Goal: Task Accomplishment & Management: Complete application form

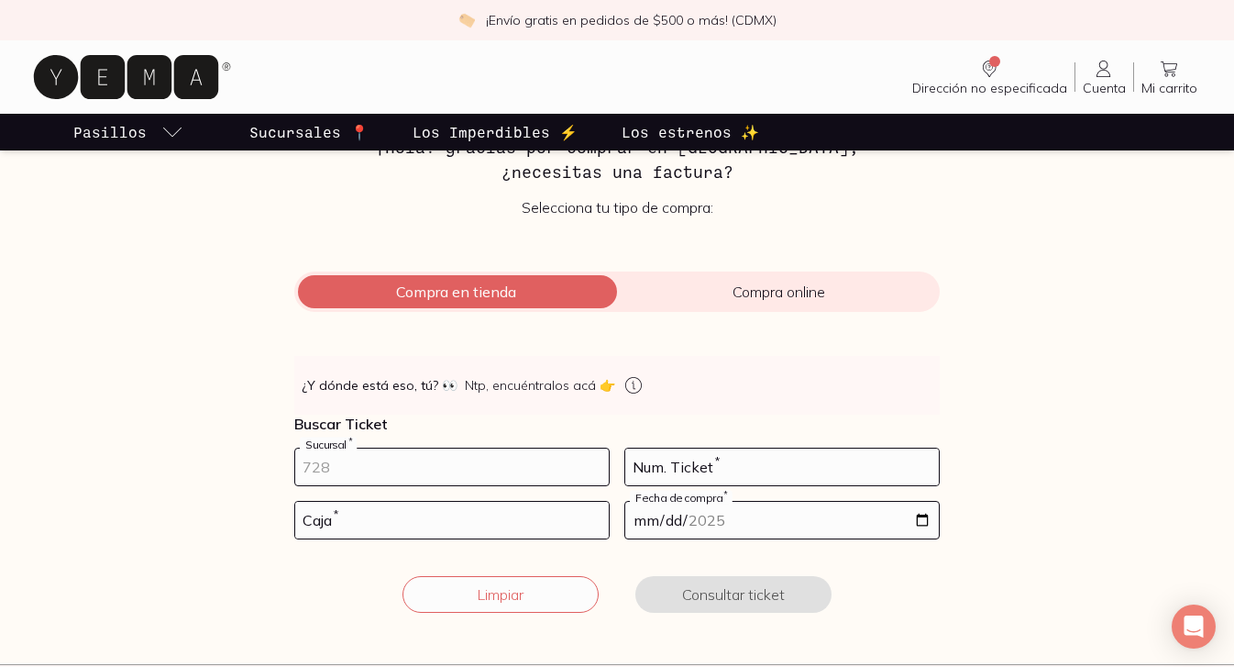
click at [377, 466] on input "number" at bounding box center [452, 466] width 314 height 37
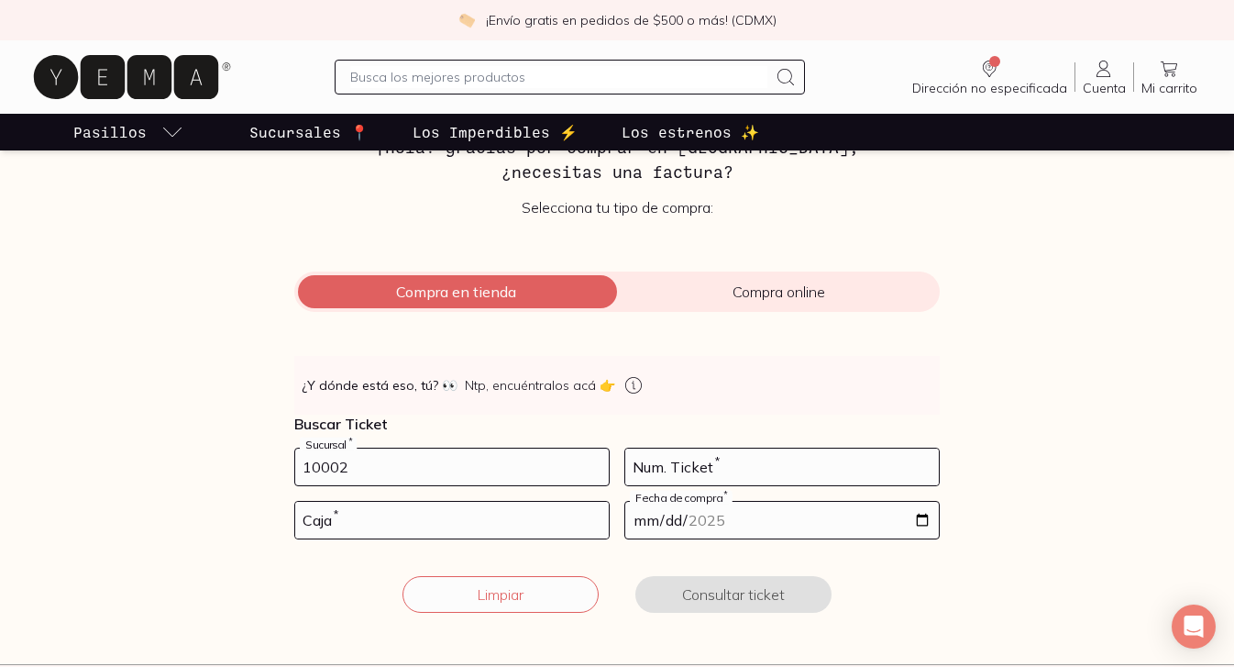
type input "10002"
click at [643, 468] on input "number" at bounding box center [782, 466] width 314 height 37
type input "67"
click at [358, 518] on input "number" at bounding box center [452, 519] width 314 height 37
type input "02"
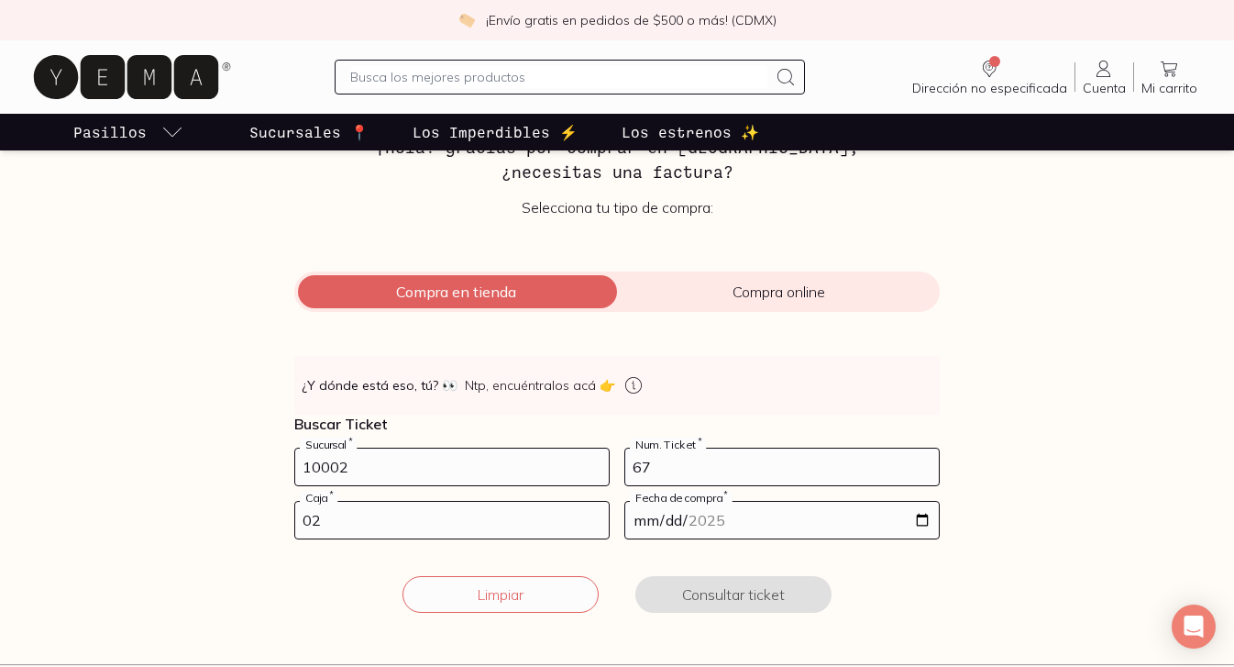
click at [693, 514] on input "date" at bounding box center [782, 519] width 314 height 37
type input "[DATE]"
click at [862, 592] on div "Limpiar Consultar ticket" at bounding box center [616, 594] width 645 height 37
click at [766, 591] on button "Consultar ticket" at bounding box center [733, 594] width 196 height 37
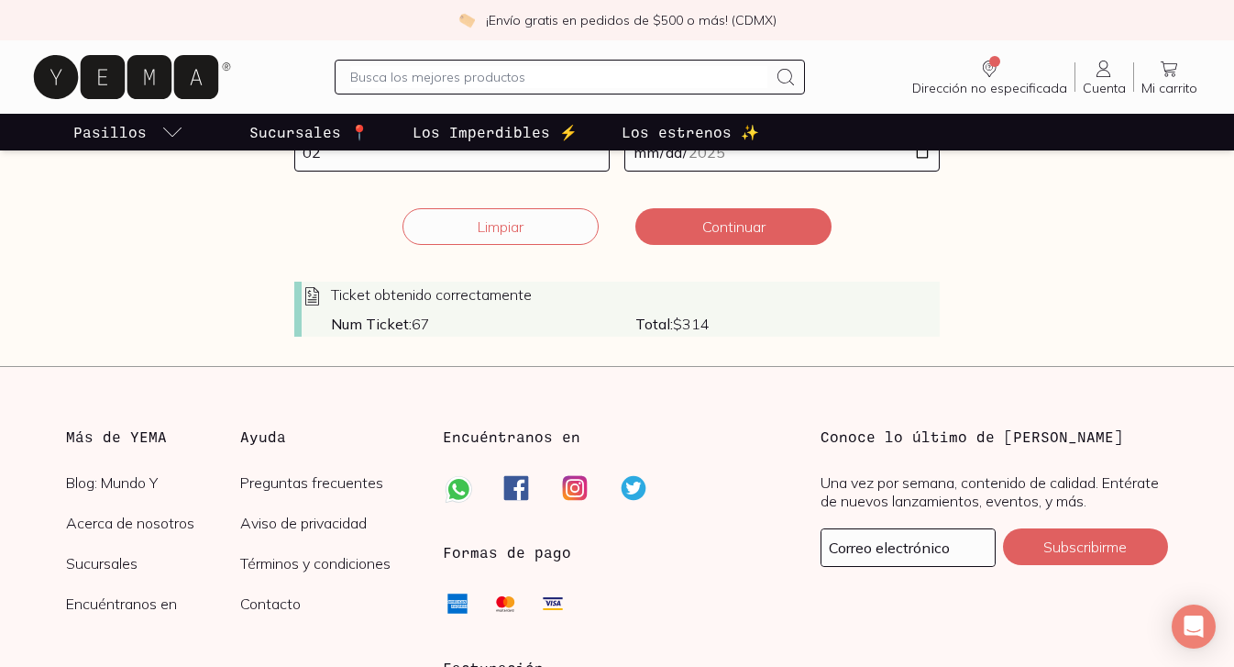
scroll to position [489, 0]
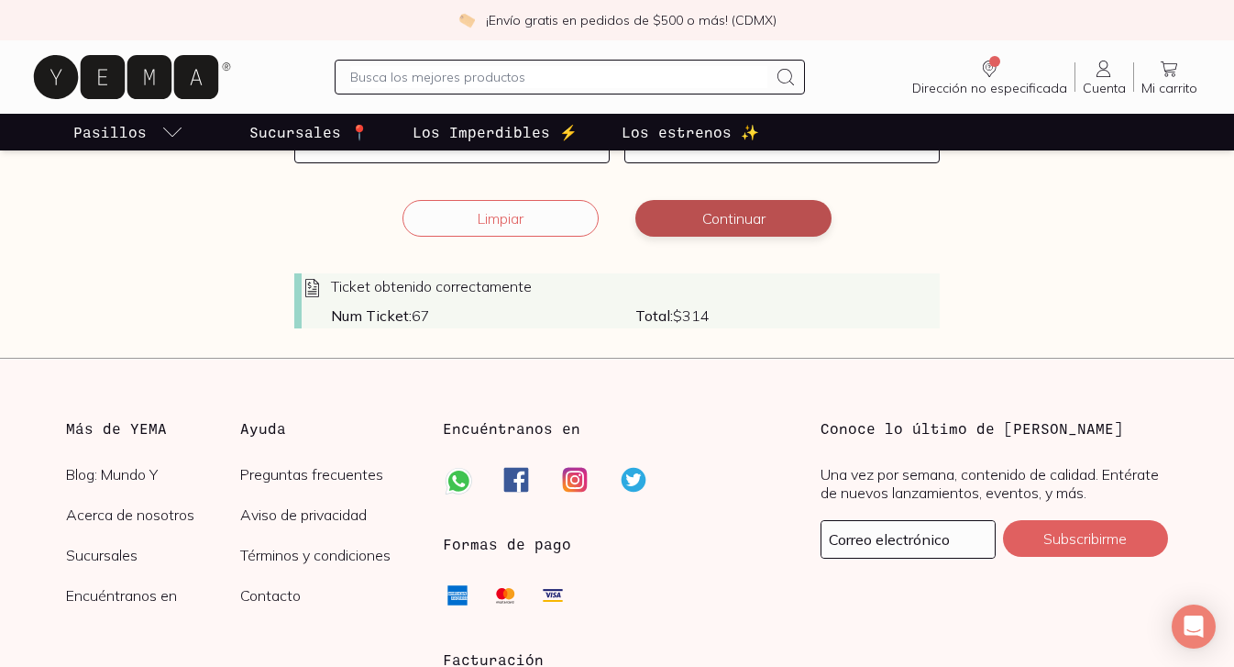
click at [727, 220] on button "Continuar" at bounding box center [733, 218] width 196 height 37
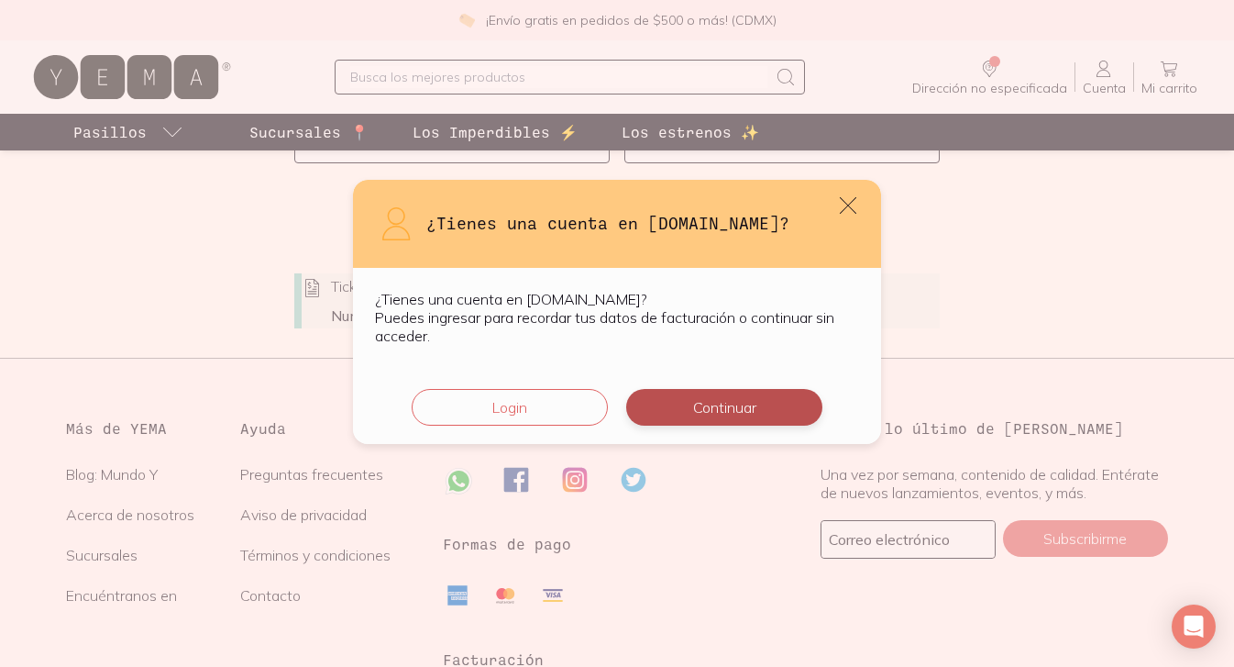
click at [711, 407] on button "Continuar" at bounding box center [724, 407] width 196 height 37
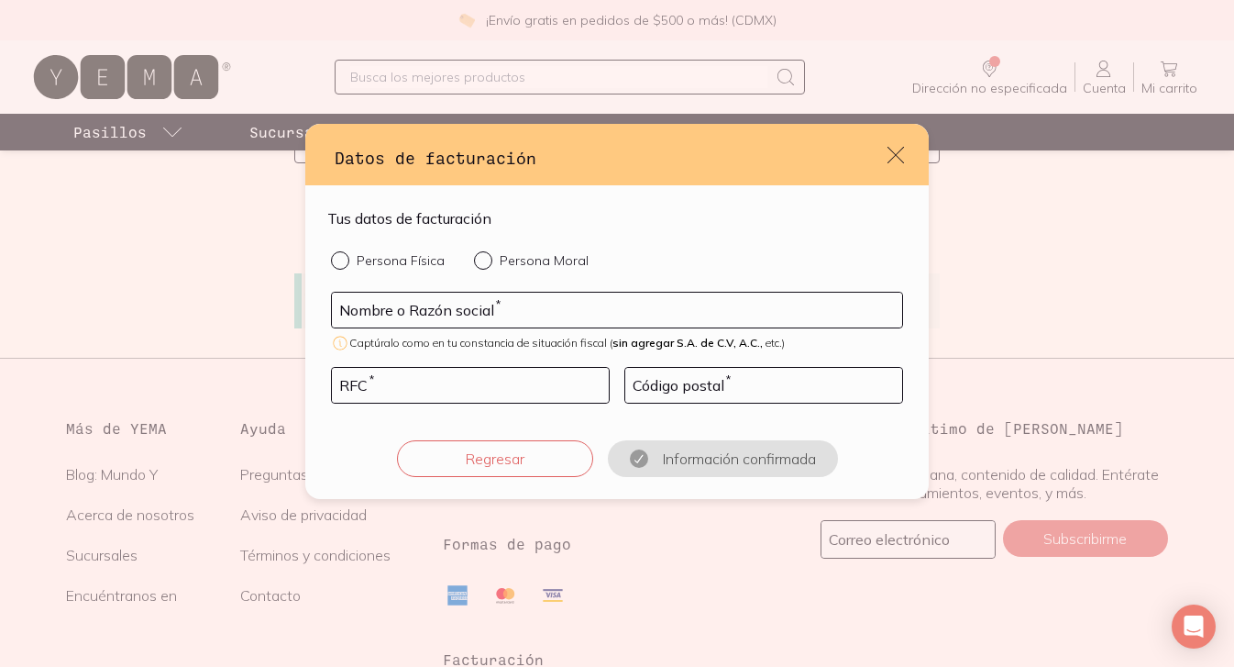
click at [480, 251] on input "Persona Moral" at bounding box center [481, 258] width 15 height 15
radio input "true"
click at [447, 312] on input "default" at bounding box center [617, 309] width 570 height 35
type input "PISPIRISPIS PRODUCCIONES"
type input "PPR140328MI0"
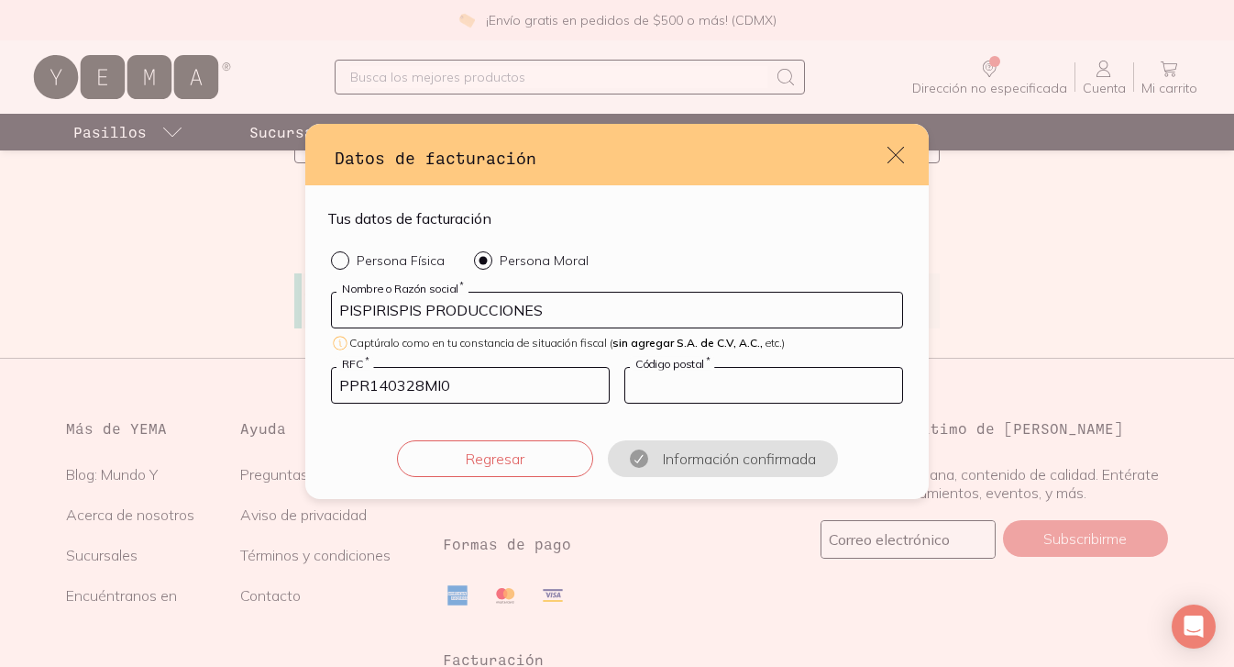
click at [705, 386] on input "default" at bounding box center [763, 385] width 277 height 35
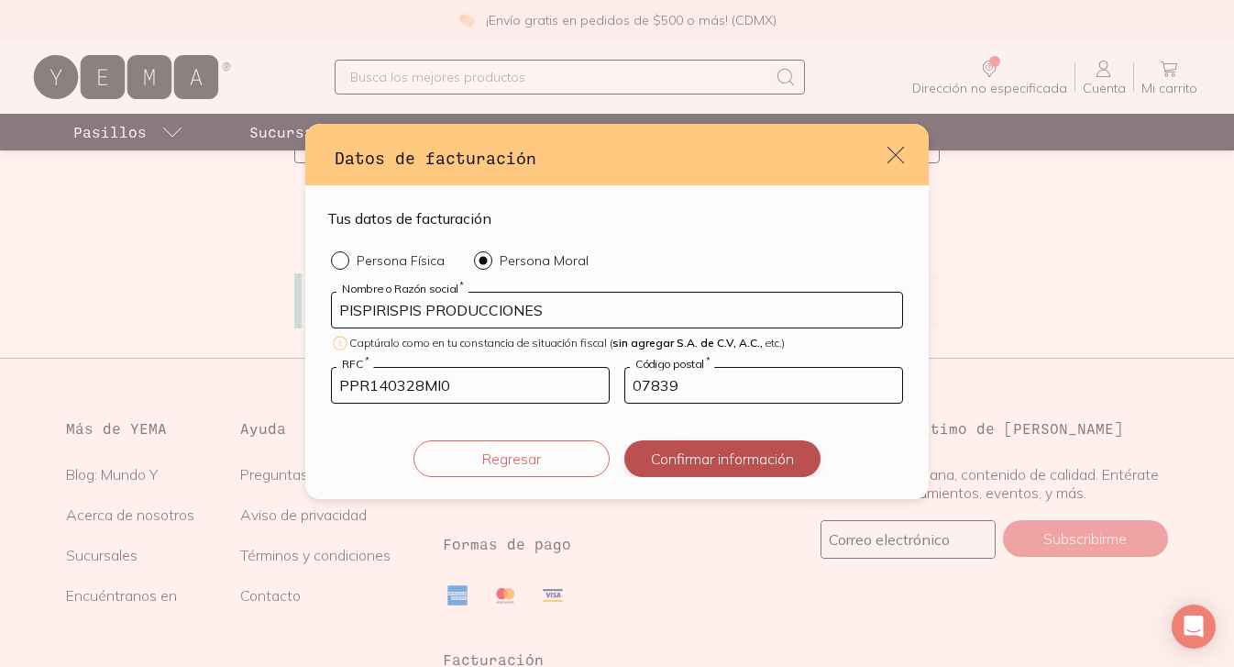
type input "07839"
click at [755, 466] on button "Confirmar información" at bounding box center [722, 458] width 196 height 37
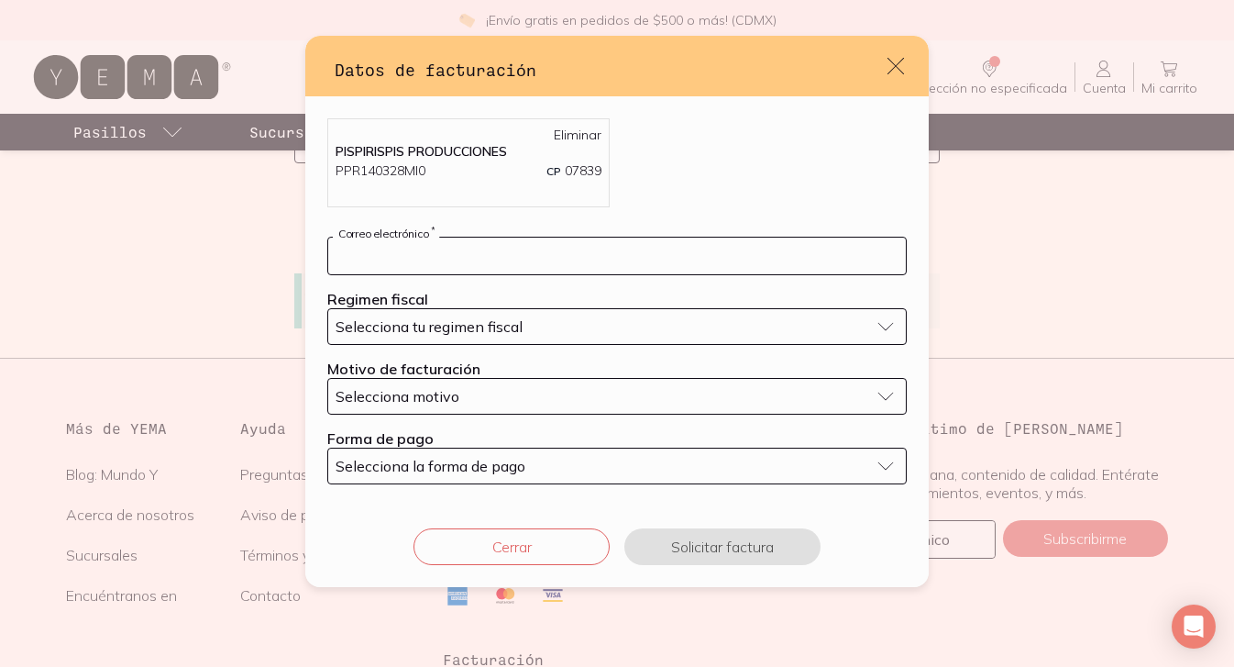
click at [413, 251] on input "default" at bounding box center [617, 255] width 578 height 37
type input "[EMAIL_ADDRESS][DOMAIN_NAME]"
click at [381, 320] on span "Selecciona tu regimen fiscal" at bounding box center [429, 326] width 187 height 18
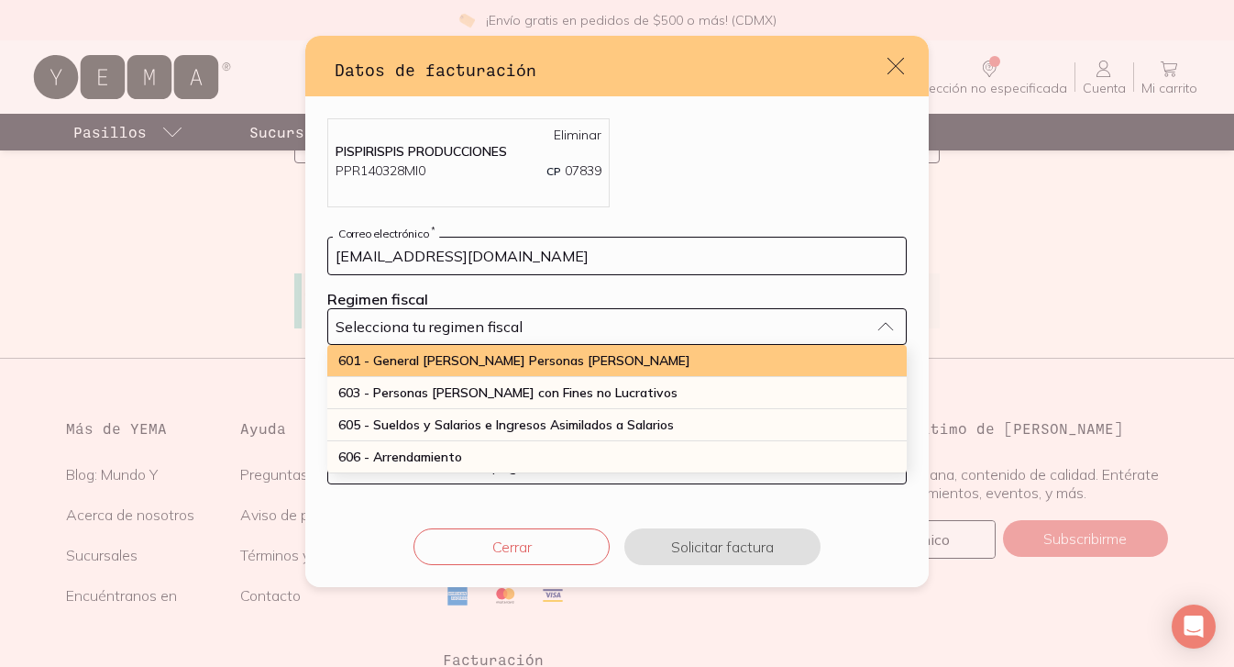
click at [391, 355] on span "601 - General [PERSON_NAME] Personas [PERSON_NAME]" at bounding box center [514, 360] width 352 height 17
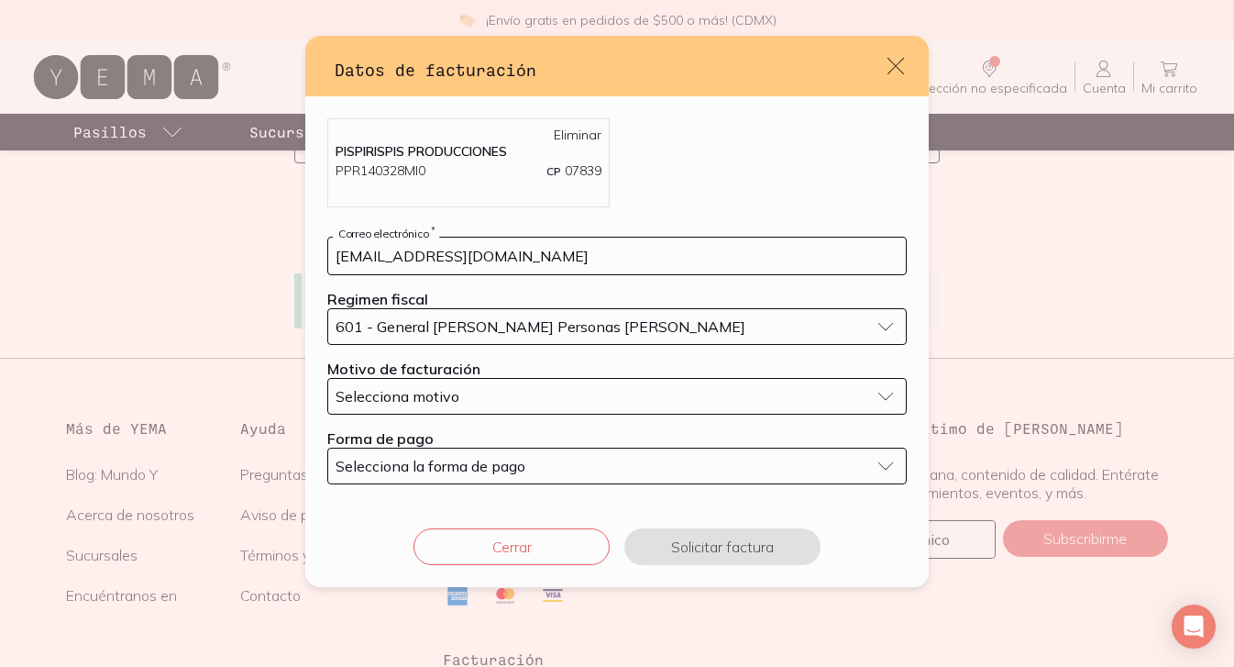
click at [371, 385] on button "Selecciona motivo" at bounding box center [616, 396] width 579 height 37
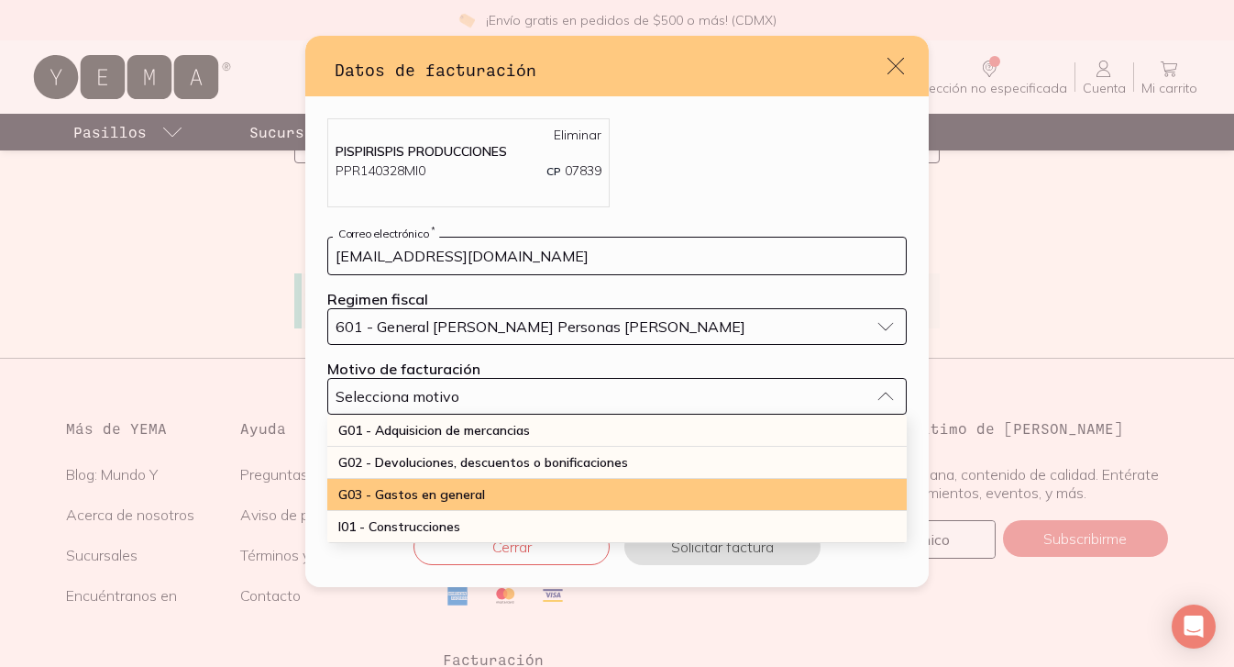
click at [393, 479] on div "G03 - Gastos en general" at bounding box center [616, 495] width 579 height 32
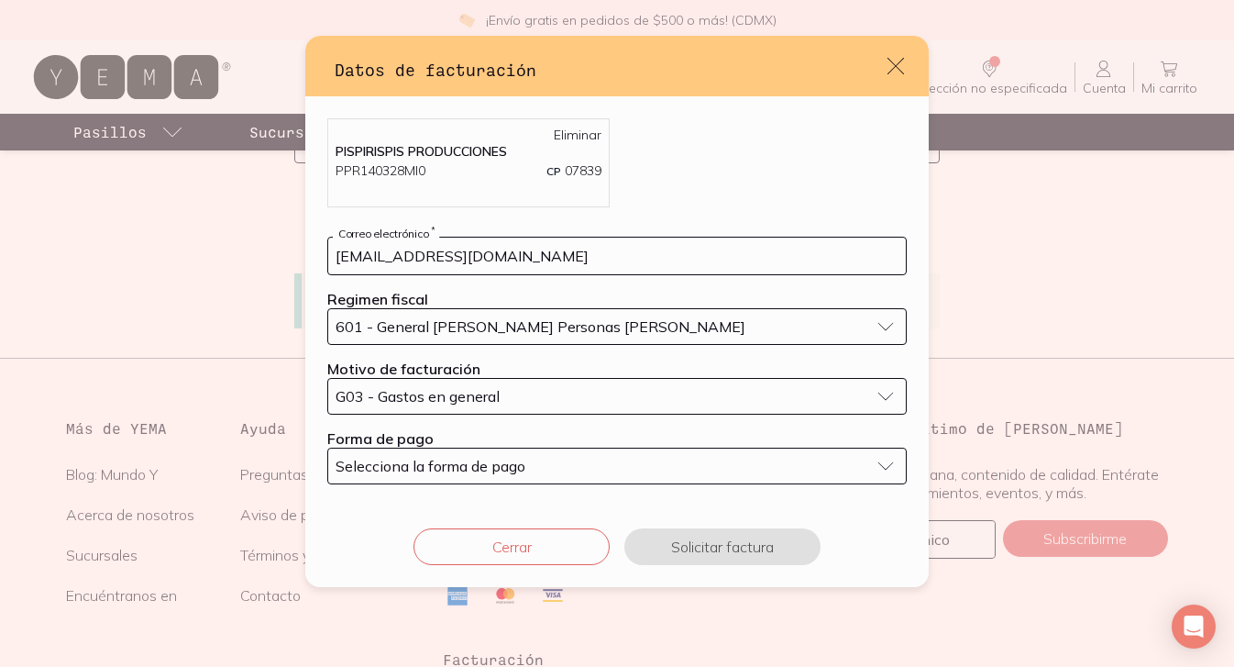
click at [388, 472] on span "Selecciona la forma de pago" at bounding box center [431, 466] width 190 height 18
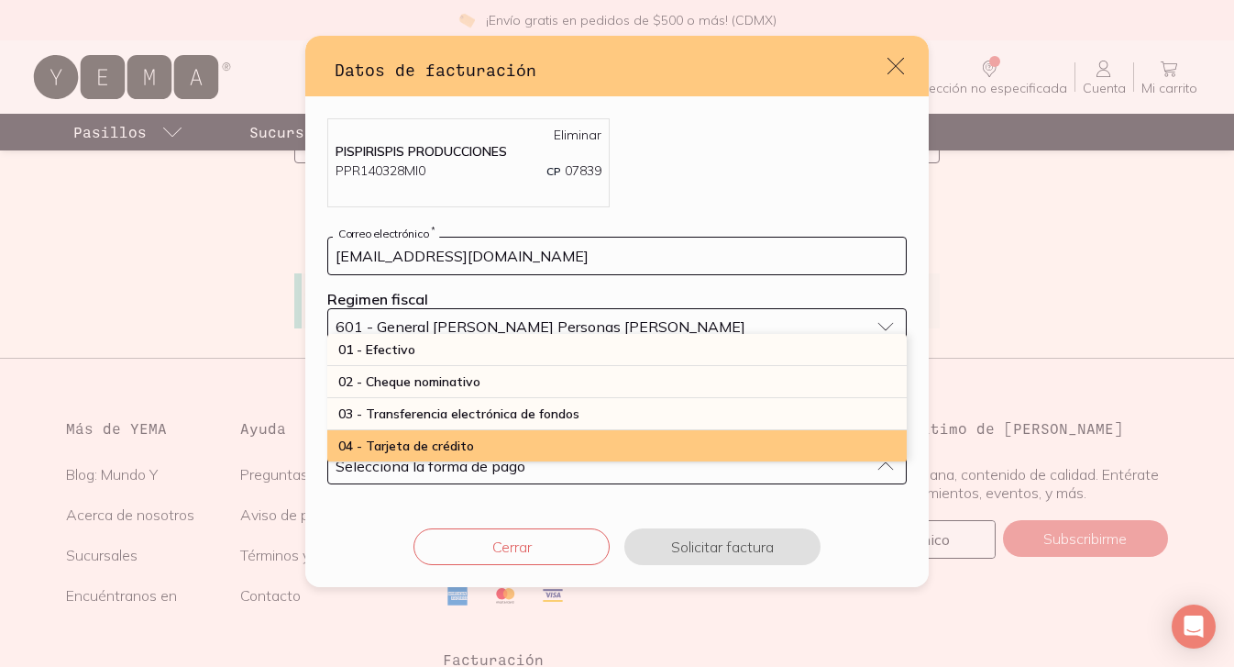
click at [400, 446] on span "04 - Tarjeta de crédito" at bounding box center [406, 445] width 136 height 17
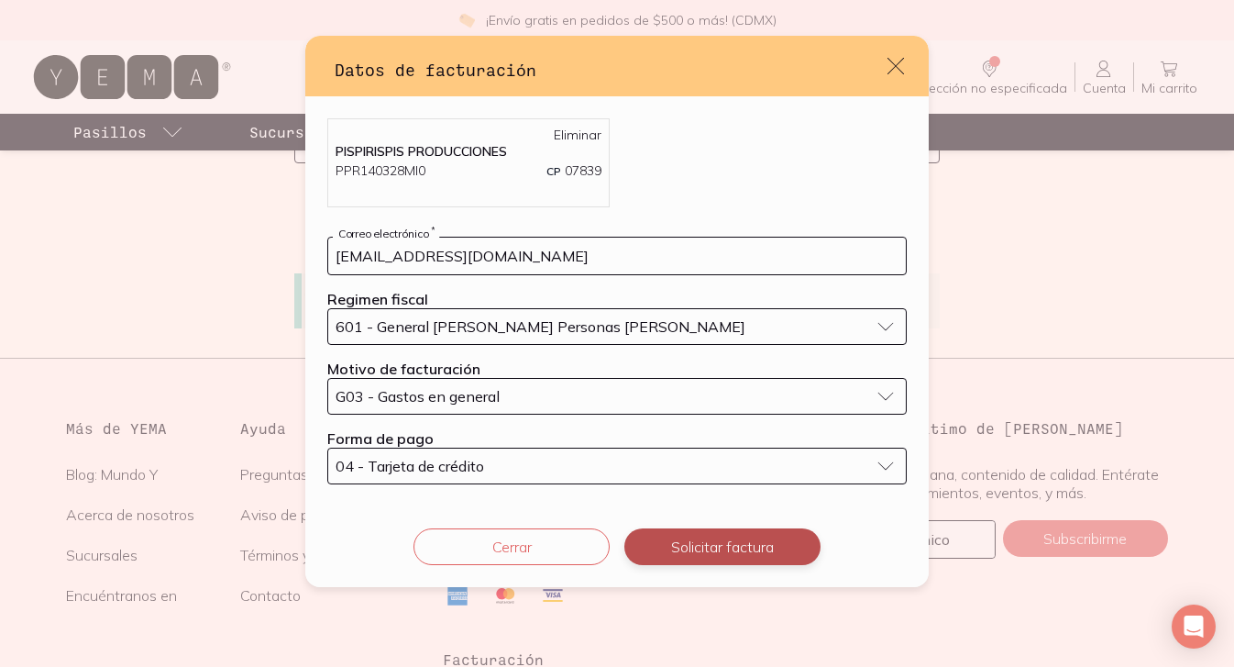
click at [754, 562] on button "Solicitar factura" at bounding box center [722, 546] width 196 height 37
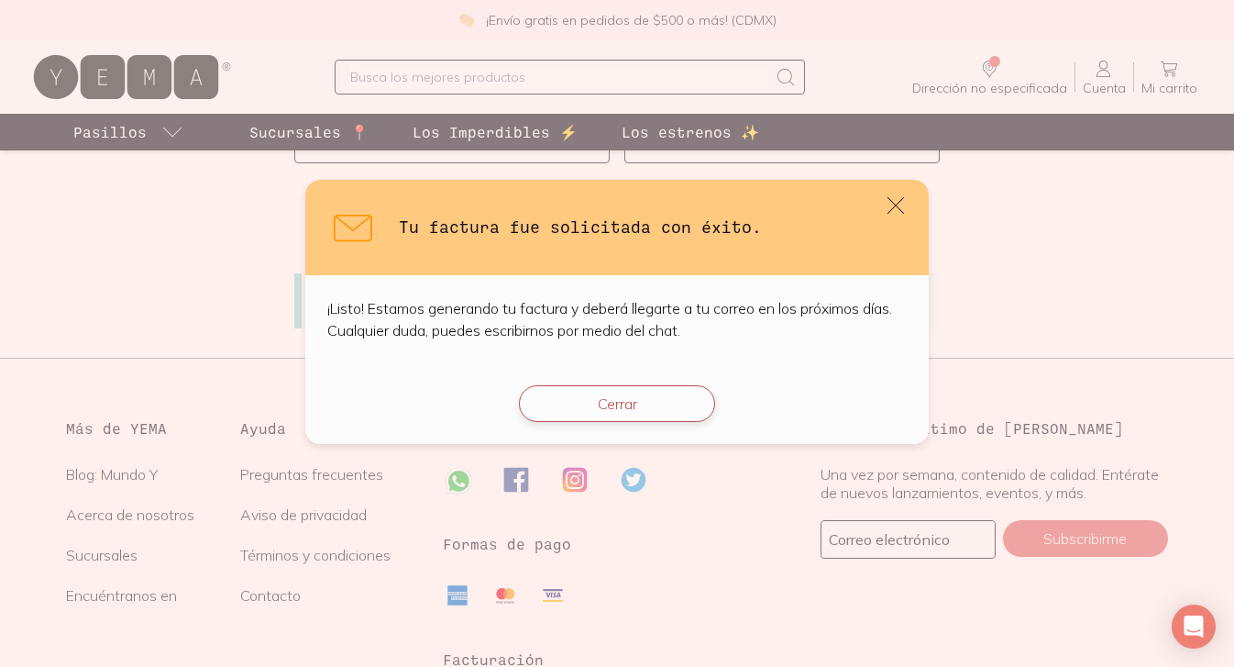
click at [610, 406] on button "Cerrar" at bounding box center [617, 403] width 196 height 37
